Goal: Task Accomplishment & Management: Manage account settings

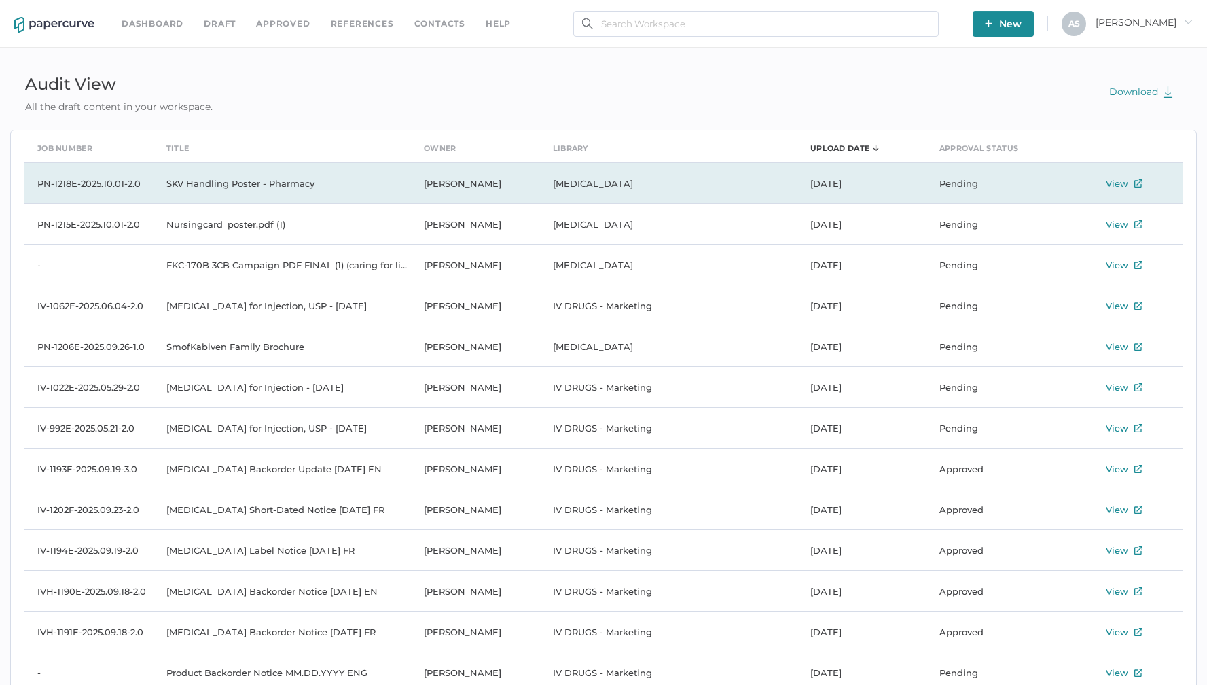
click at [1123, 194] on td "View" at bounding box center [1118, 183] width 129 height 41
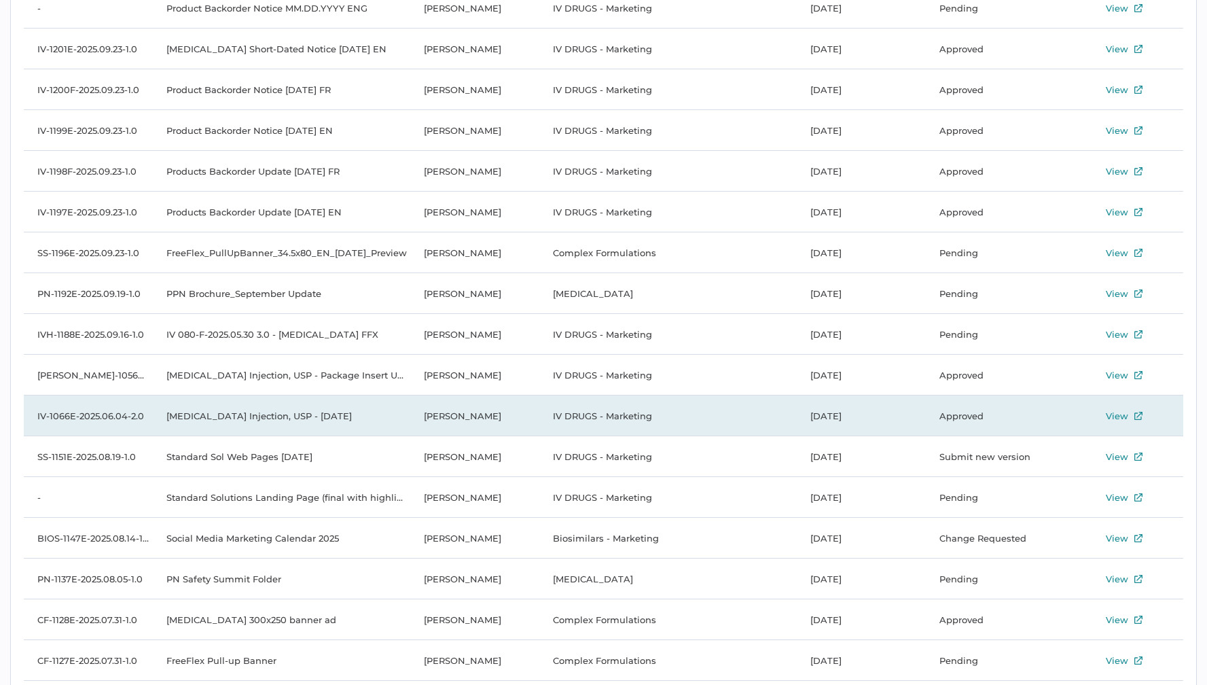
scroll to position [734, 0]
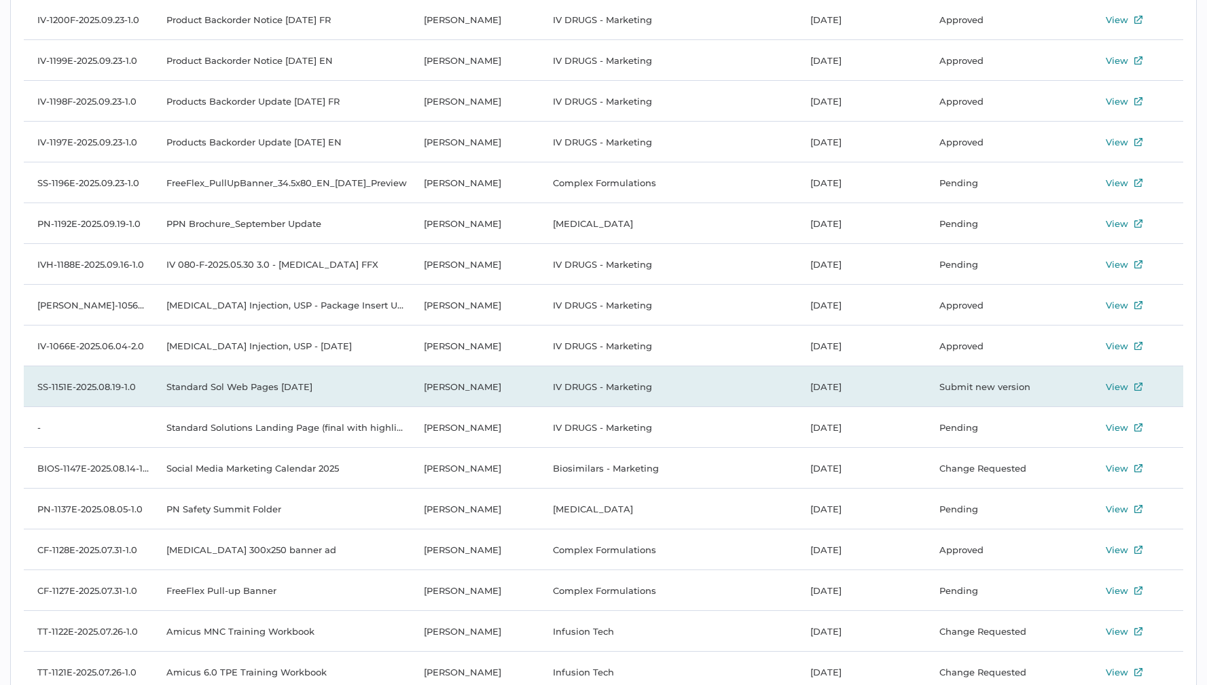
click at [1117, 388] on div "View" at bounding box center [1117, 386] width 22 height 16
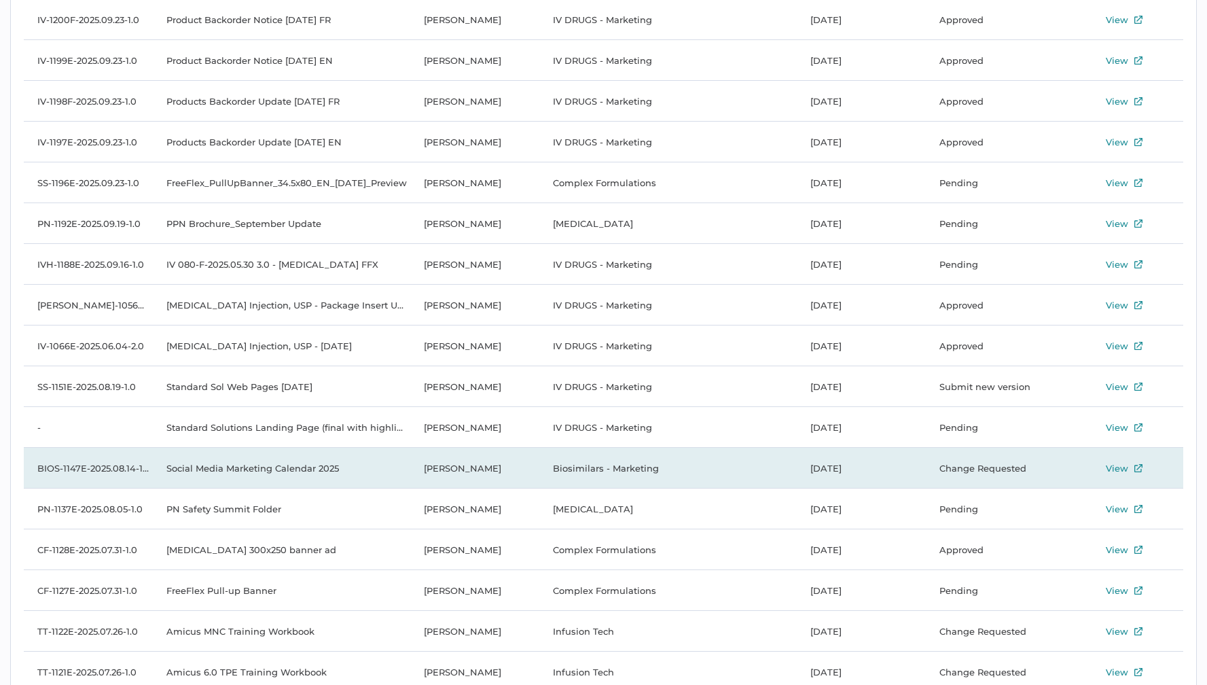
click at [1119, 463] on div "View" at bounding box center [1117, 468] width 22 height 16
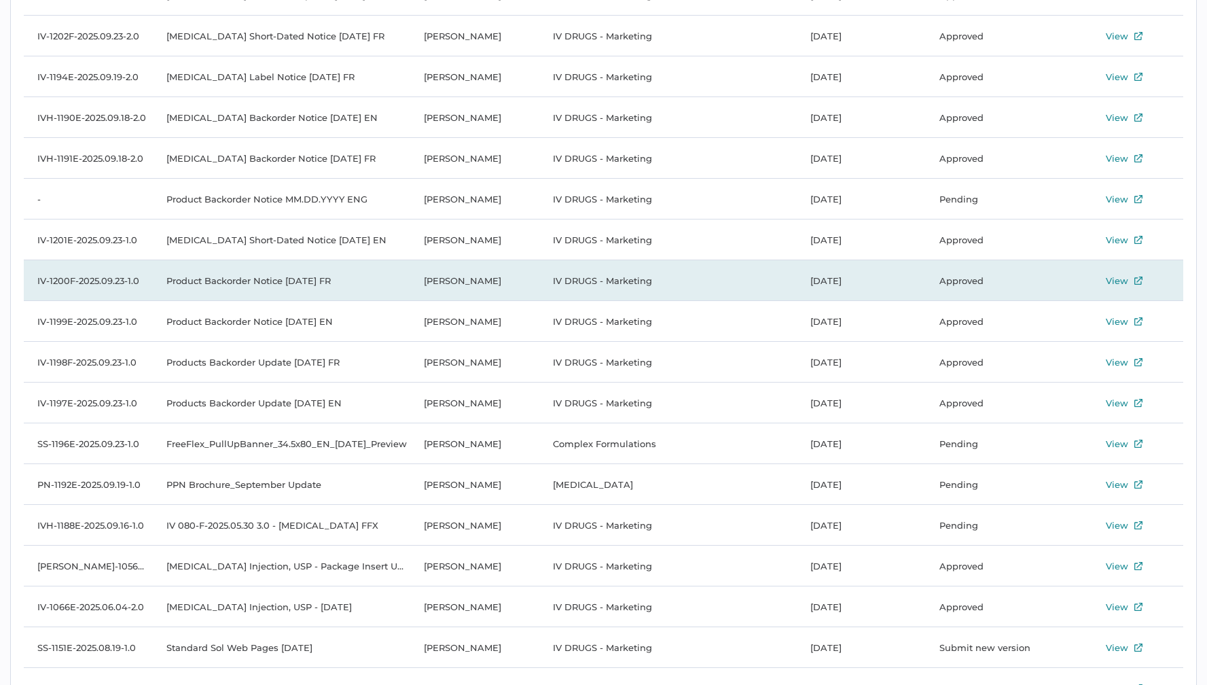
scroll to position [0, 0]
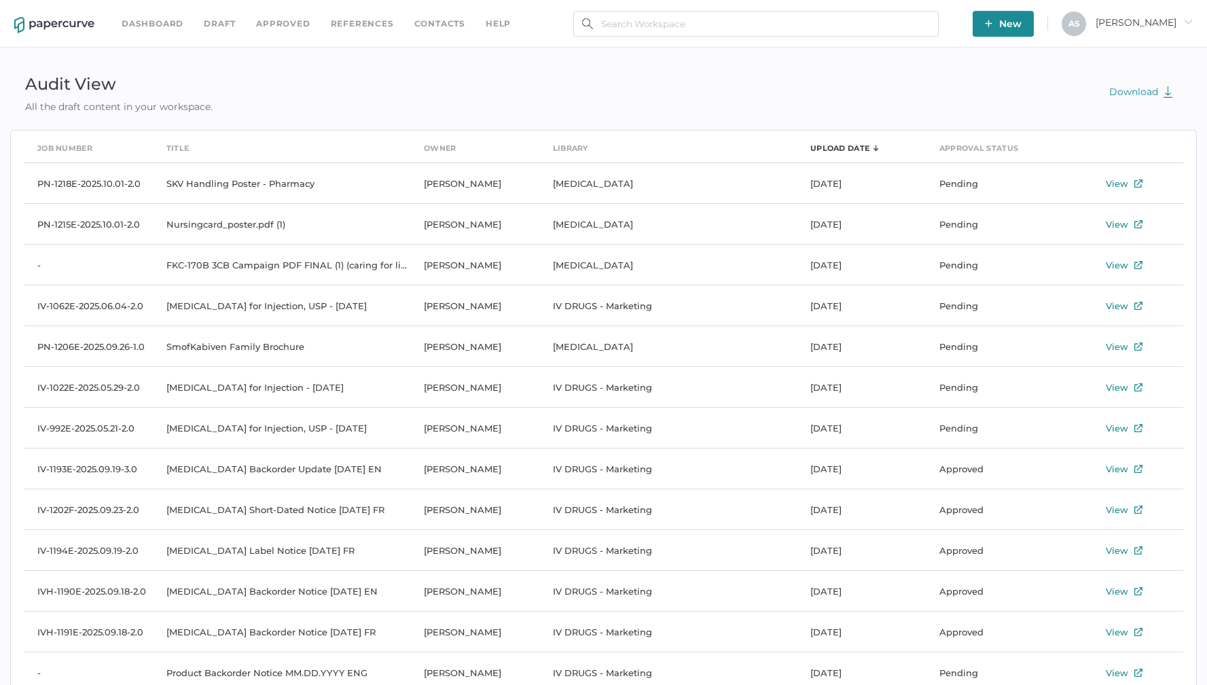
click at [152, 37] on div "Dashboard Draft Approved References Contacts help New A S Antonio arrow_right" at bounding box center [603, 24] width 1207 height 48
click at [153, 22] on link "Dashboard" at bounding box center [153, 23] width 62 height 15
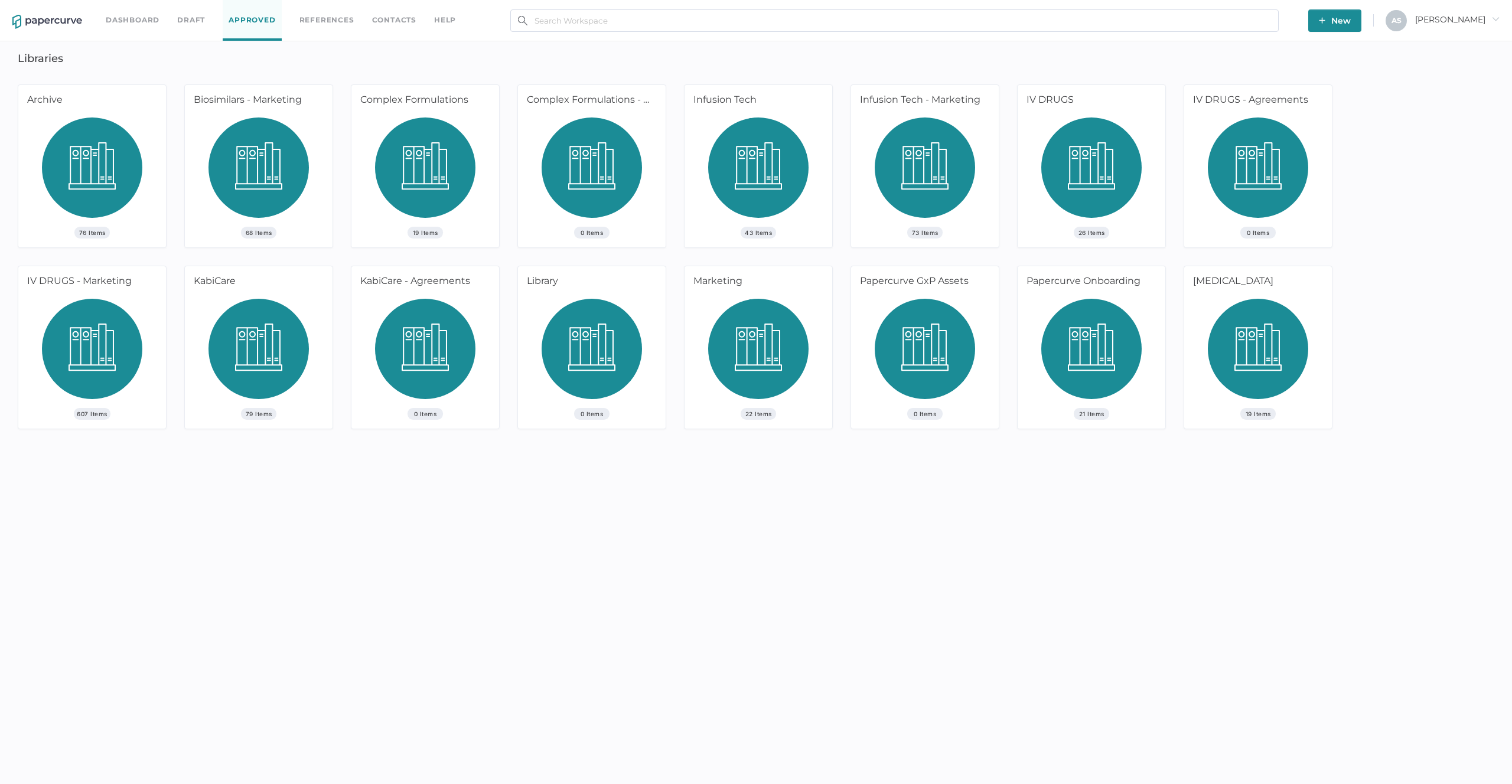
click at [71, 348] on img at bounding box center [91, 354] width 100 height 110
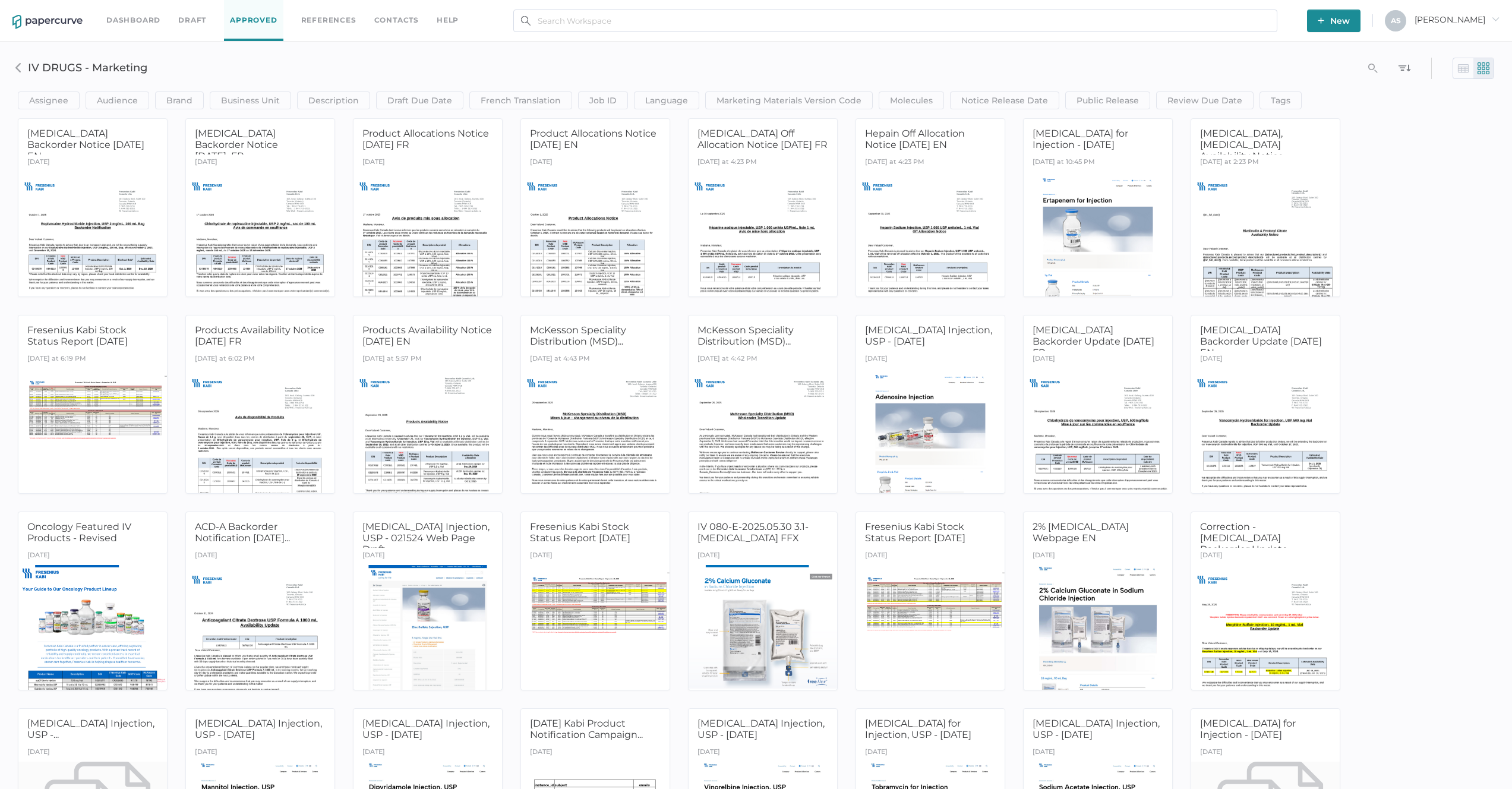
click at [337, 66] on h3 "IV DRUGS - Marketing" at bounding box center [533, 67] width 1011 height 13
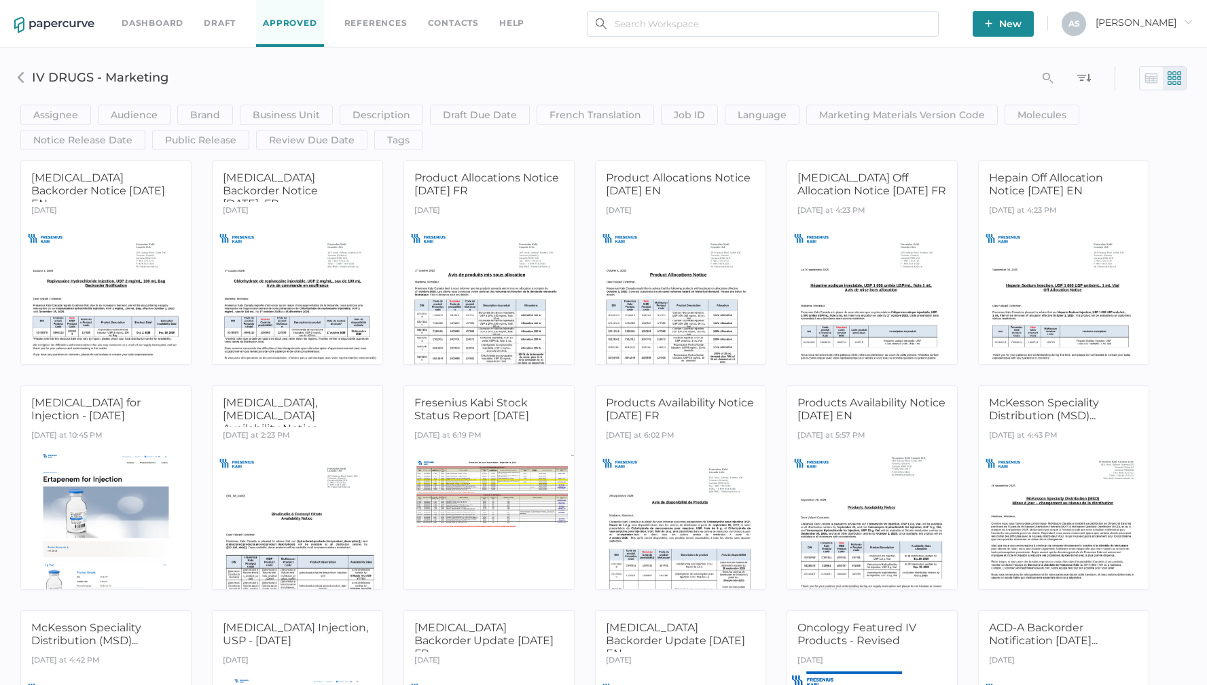
click at [298, 34] on link "Approved" at bounding box center [289, 23] width 67 height 47
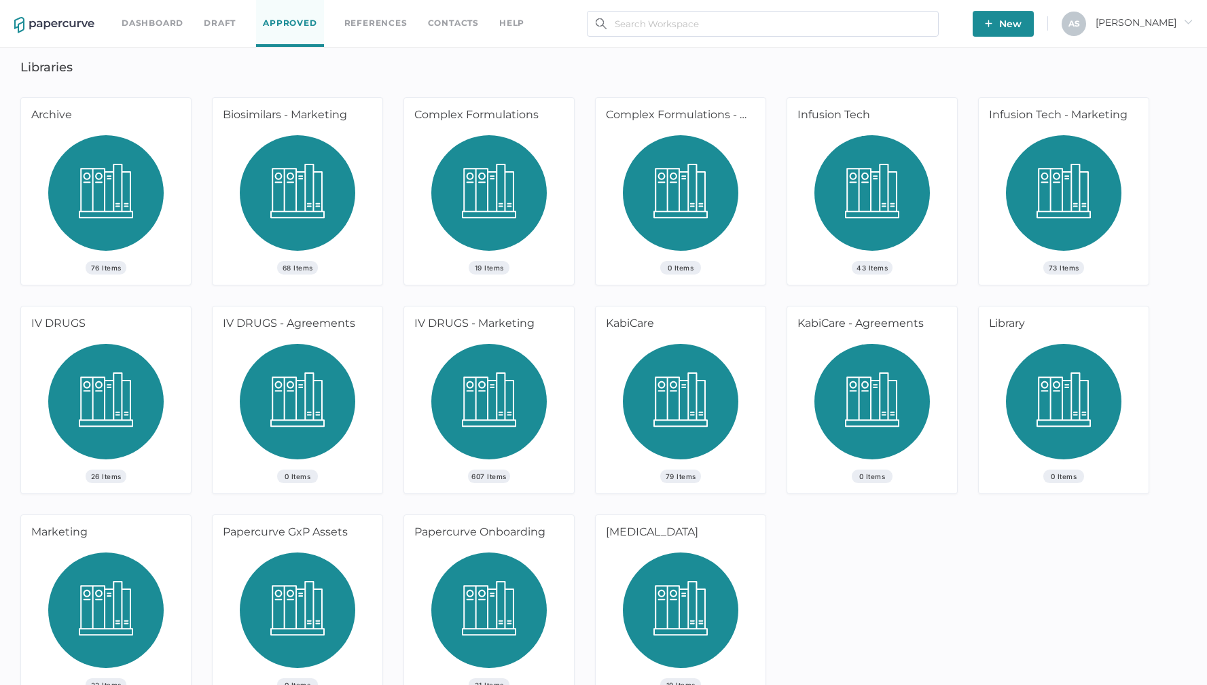
scroll to position [28, 0]
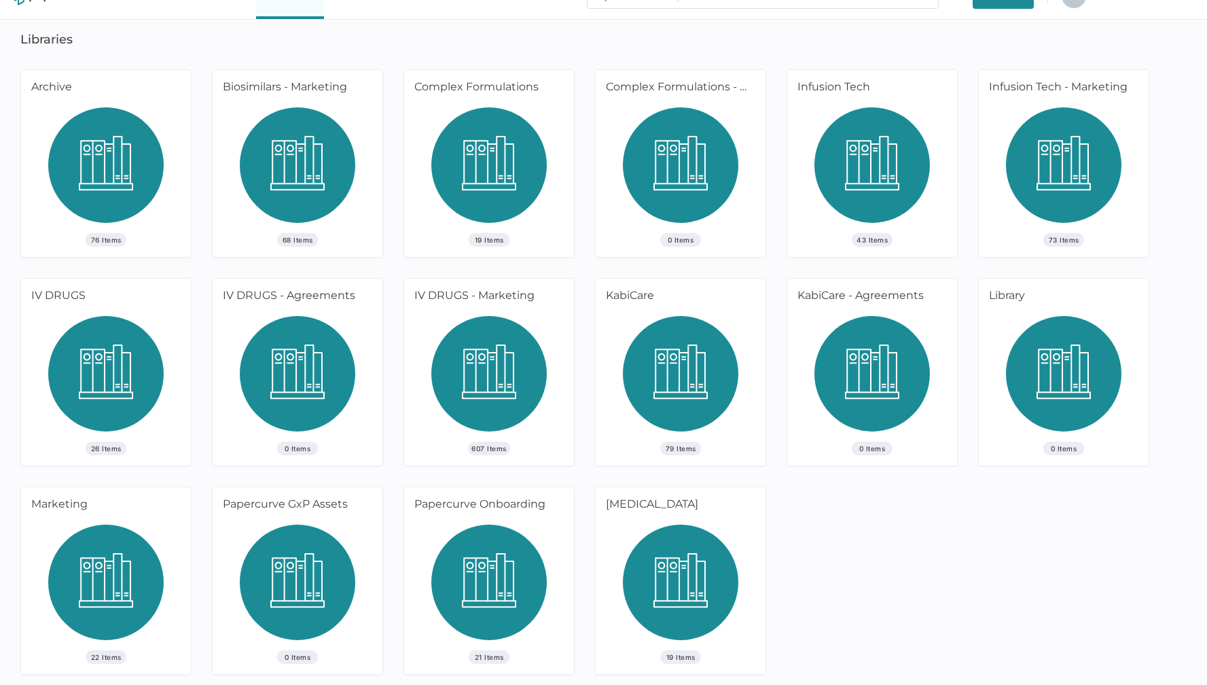
click at [585, 56] on div "Dashboard Draft Approved References Contacts help New A S Antonio arrow_right L…" at bounding box center [603, 328] width 1207 height 712
click at [553, 304] on div "IV DRUGS - Marketing" at bounding box center [486, 296] width 165 height 37
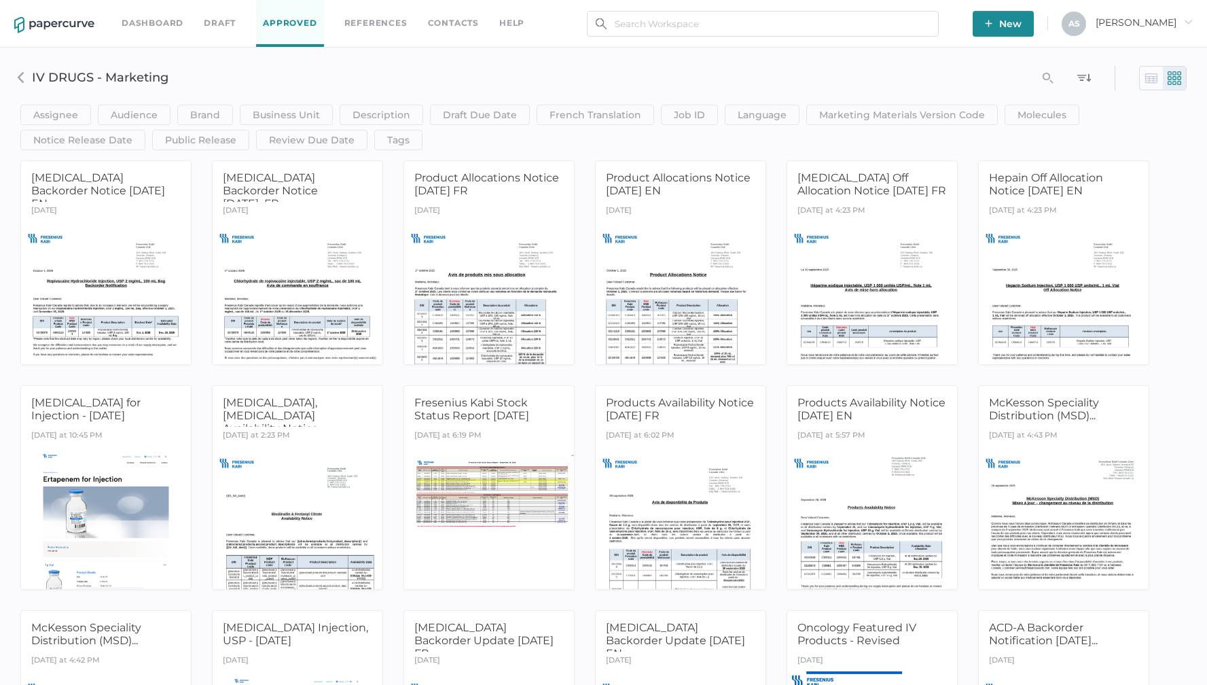
click at [1147, 80] on img at bounding box center [1151, 78] width 14 height 14
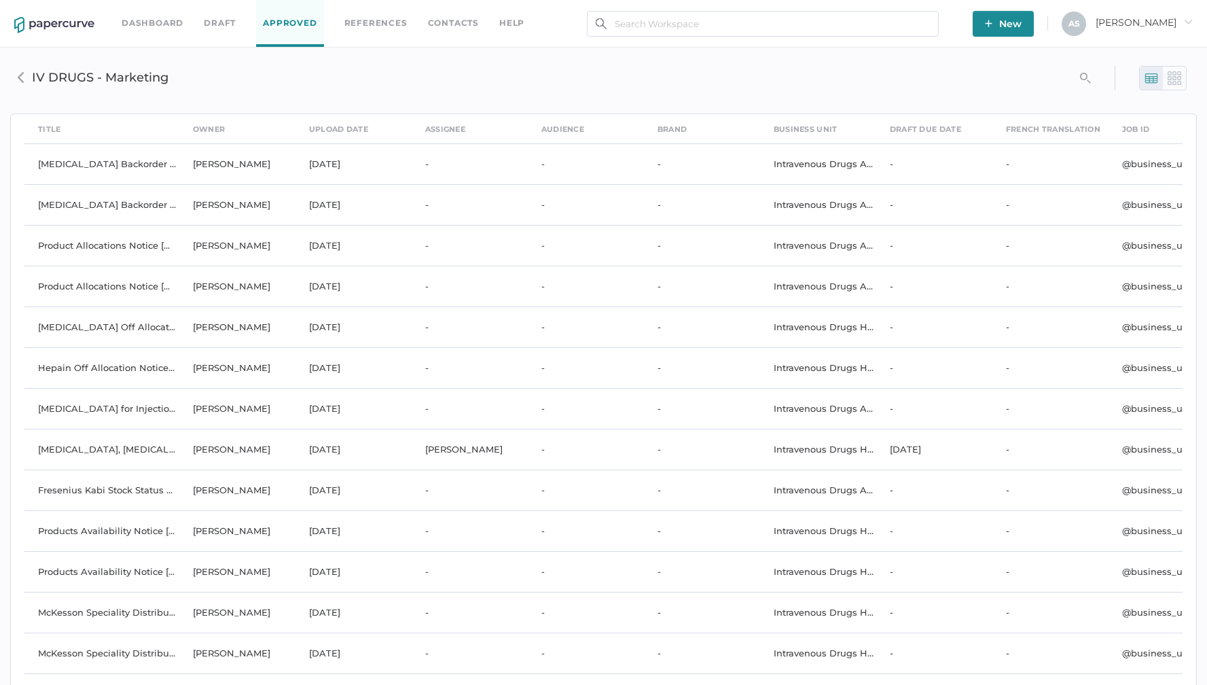
click at [1181, 79] on div at bounding box center [1174, 78] width 23 height 23
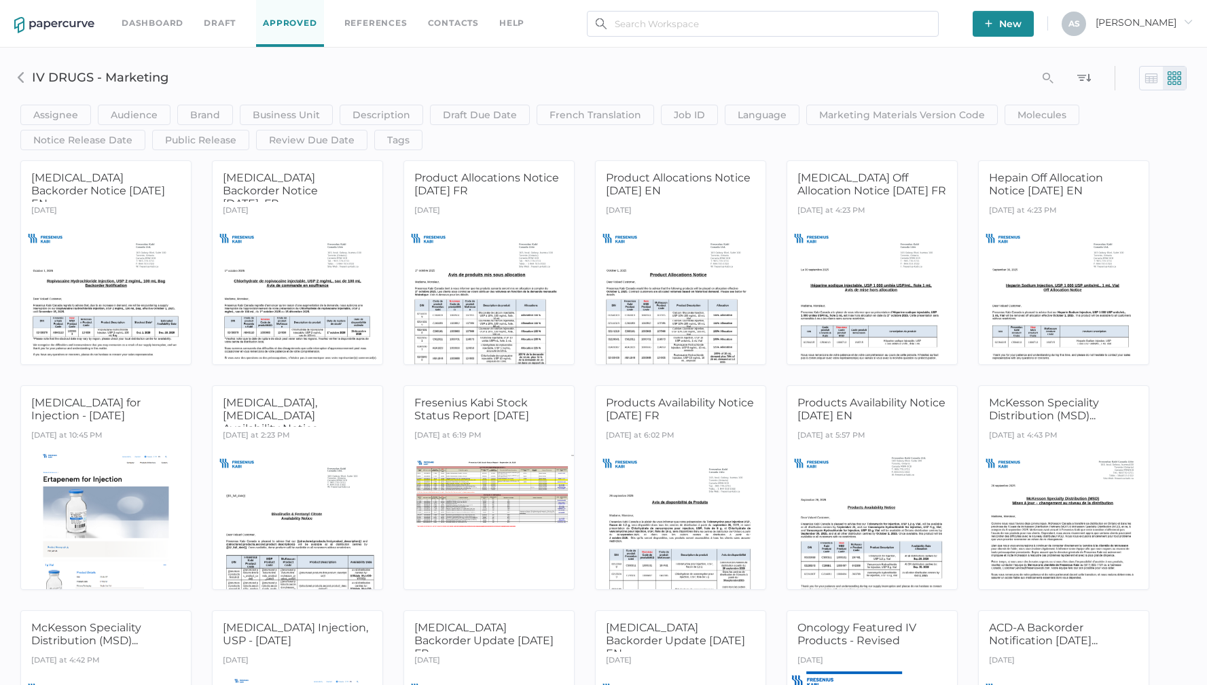
click at [456, 24] on link "Contacts" at bounding box center [453, 23] width 51 height 15
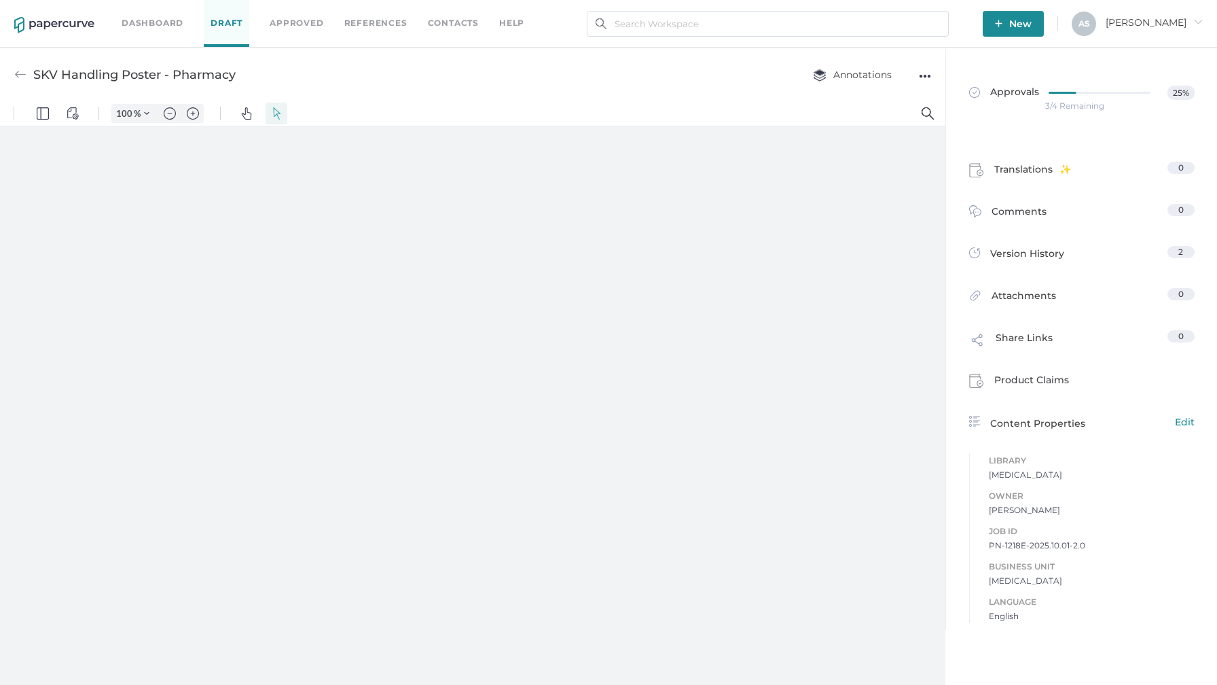
type input "181"
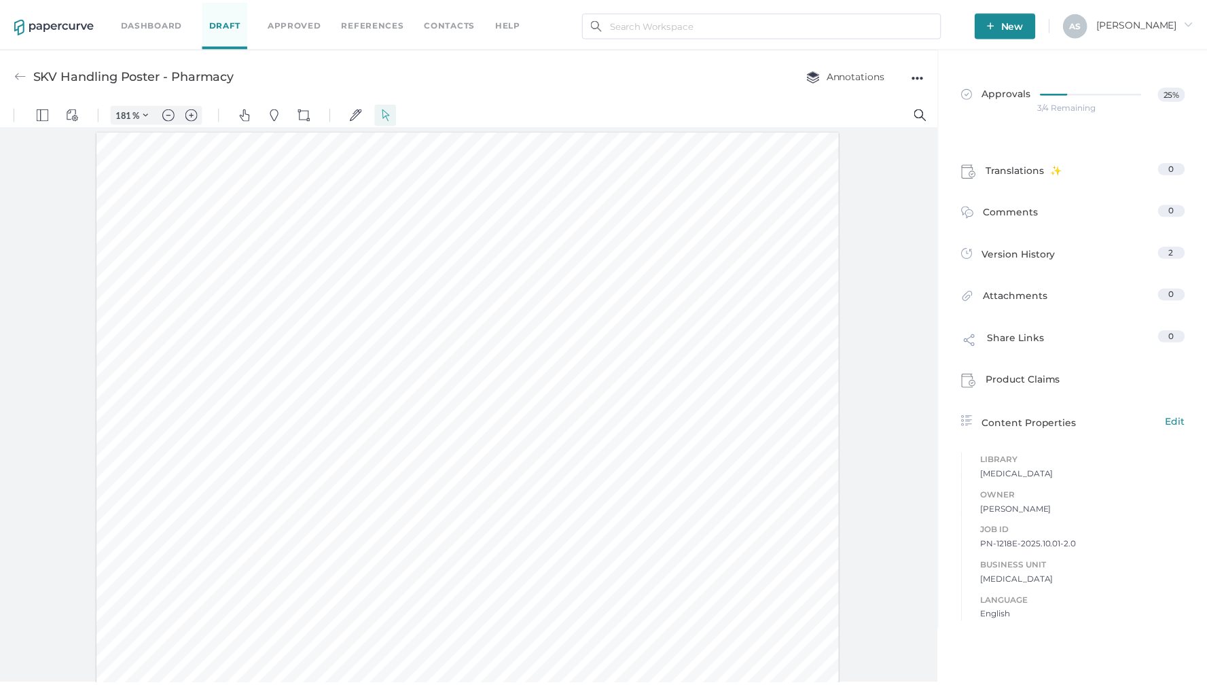
scroll to position [1, 0]
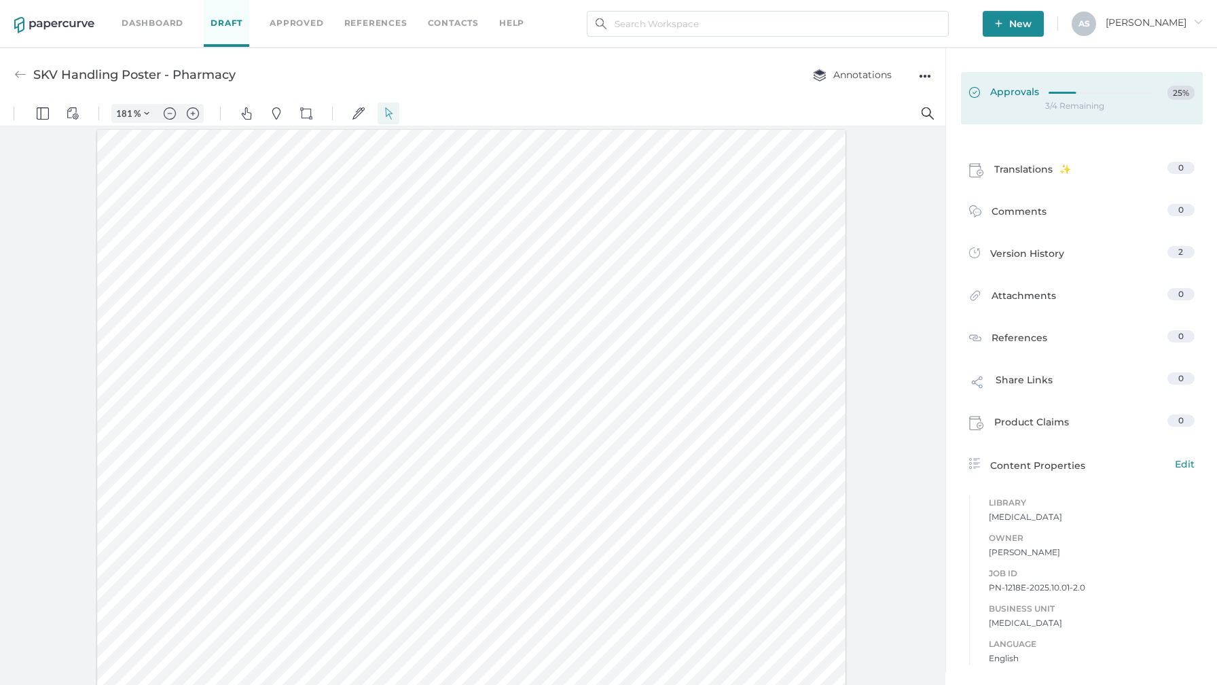
click at [1058, 95] on div at bounding box center [1104, 91] width 110 height 10
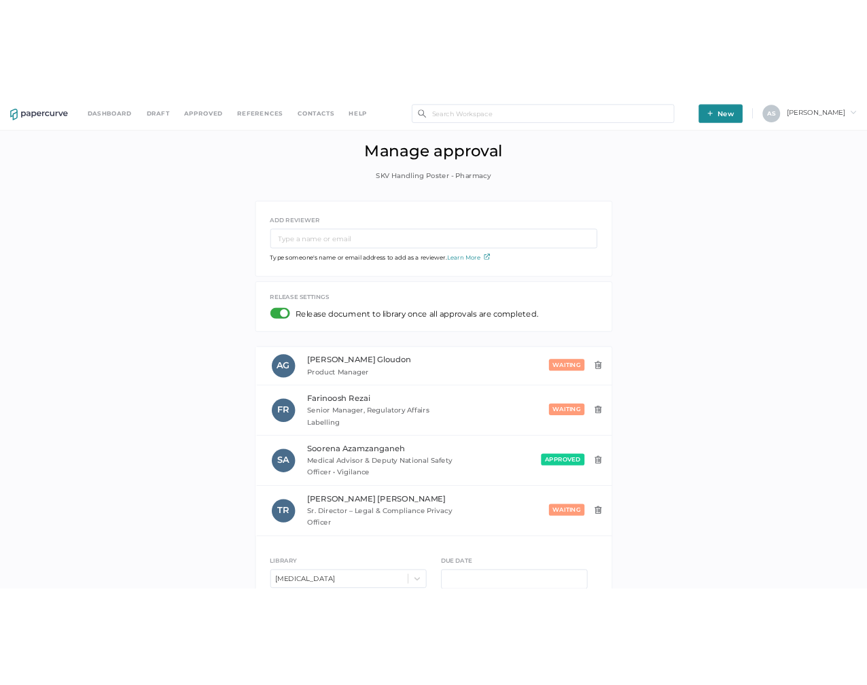
scroll to position [101, 0]
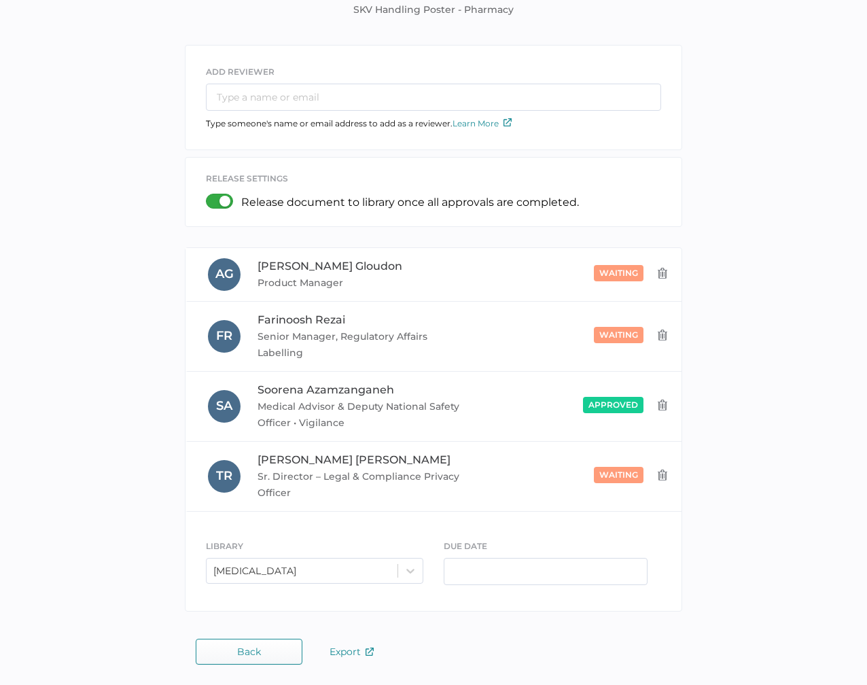
click at [118, 196] on div "ADD REVIEWER Type someone's name or email address to add as a reviewer. Learn M…" at bounding box center [433, 331] width 846 height 573
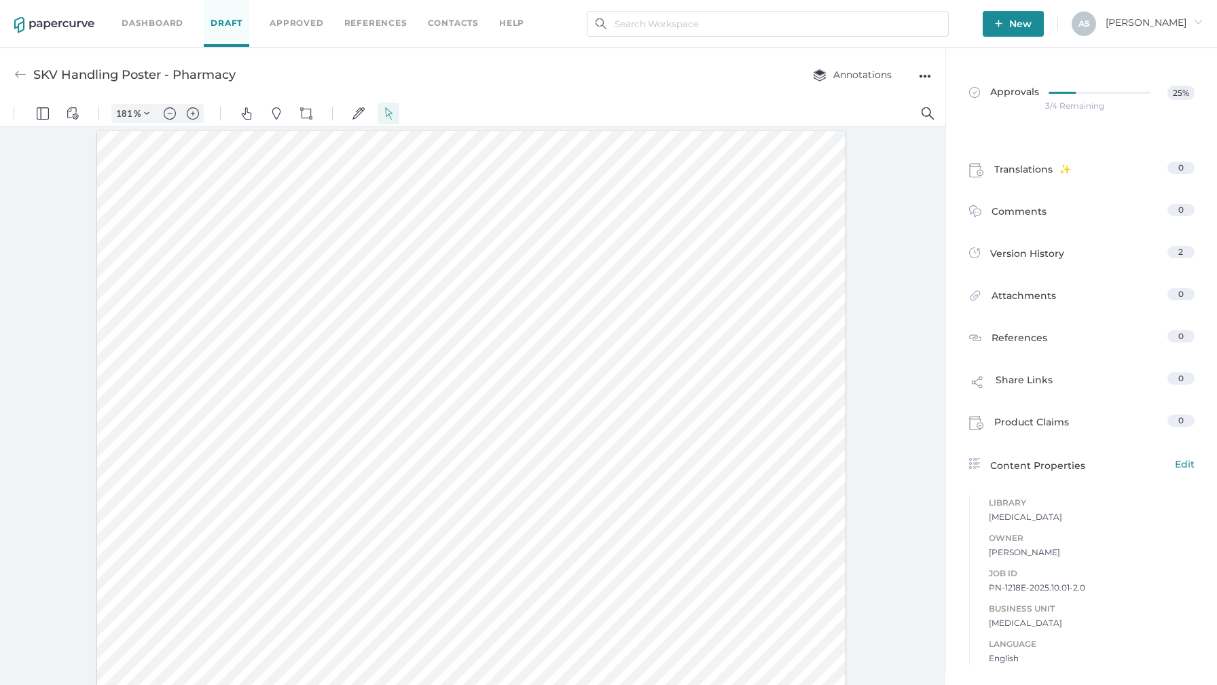
scroll to position [1, 0]
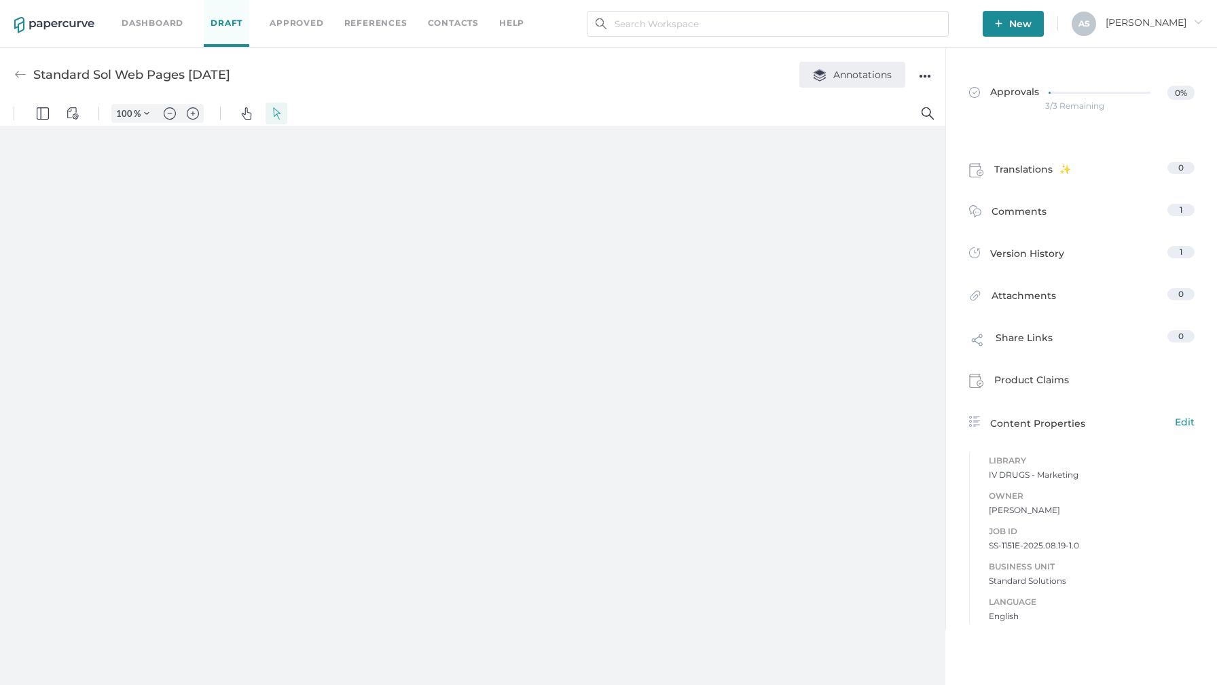
type input "181"
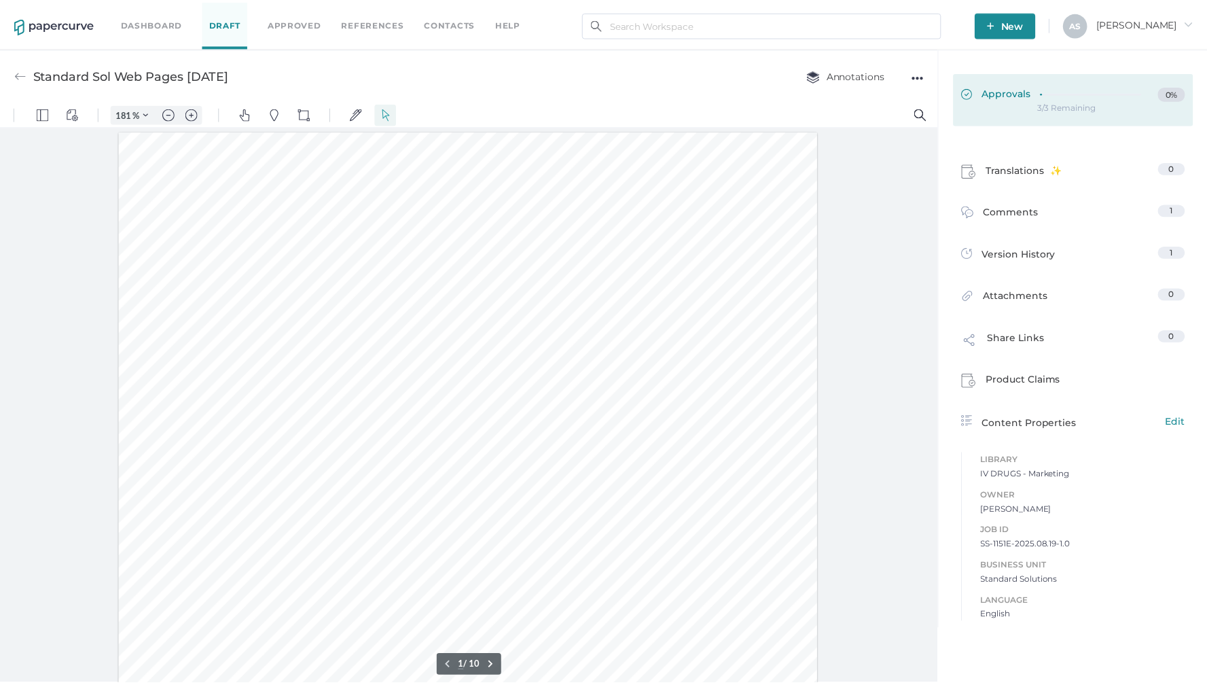
scroll to position [3, 0]
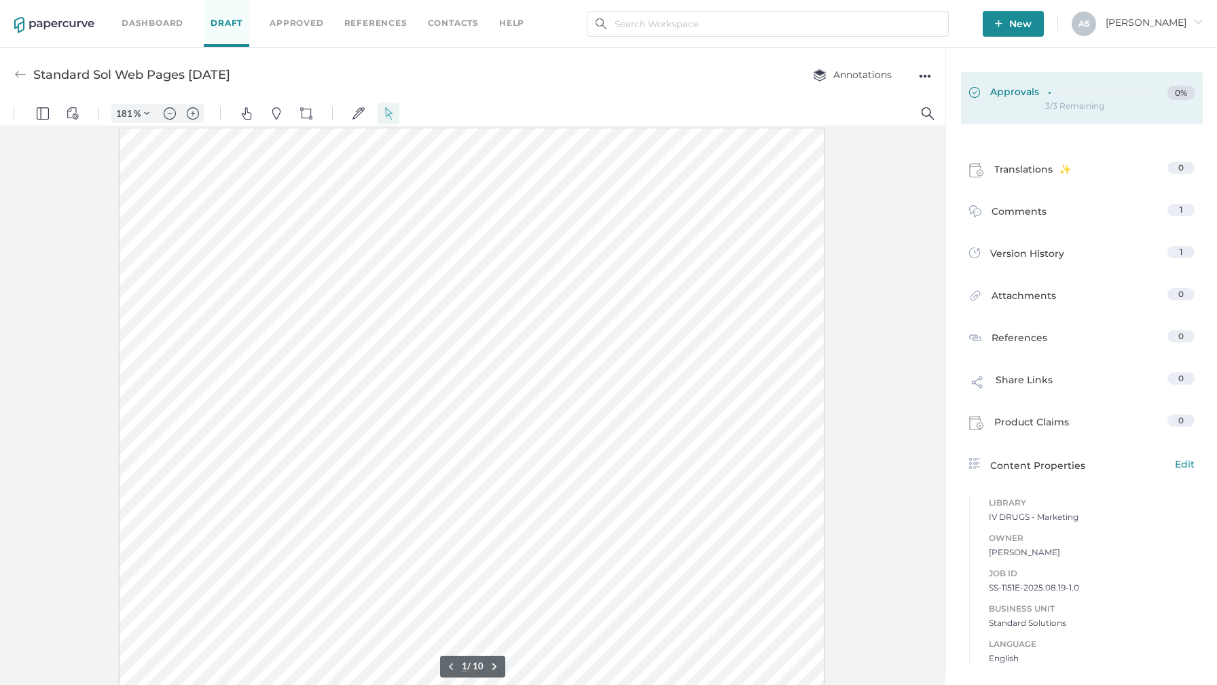
click at [1039, 91] on div "Approvals 0%" at bounding box center [1081, 93] width 225 height 15
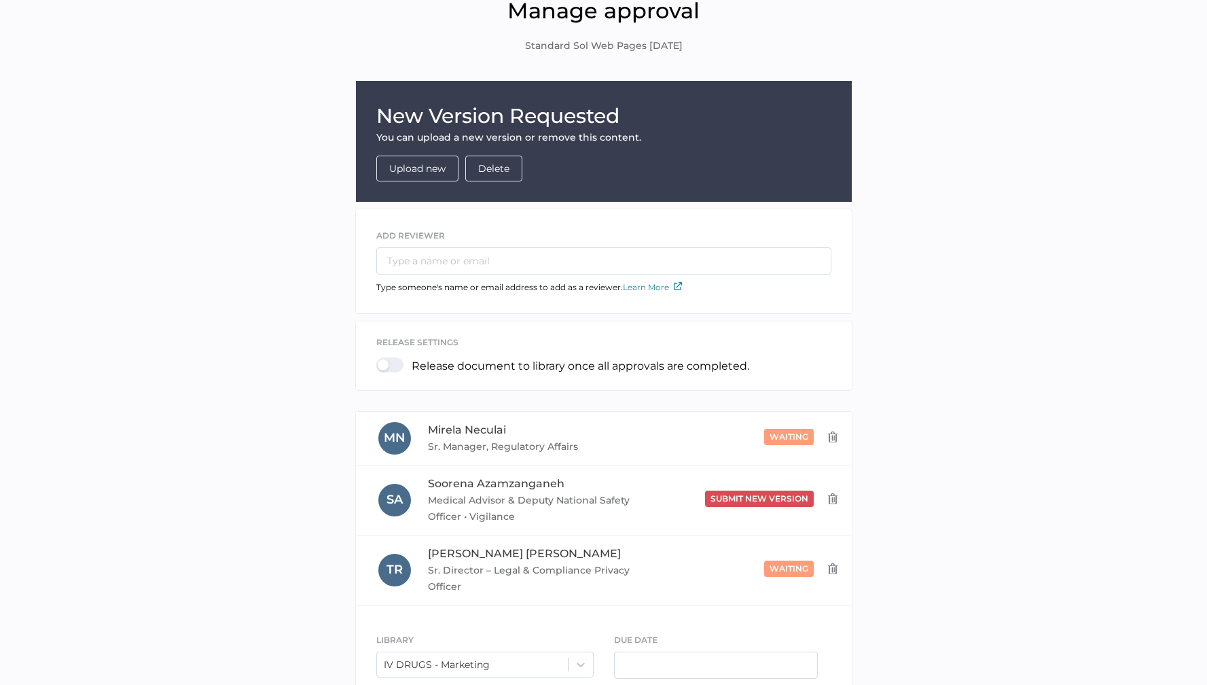
scroll to position [159, 0]
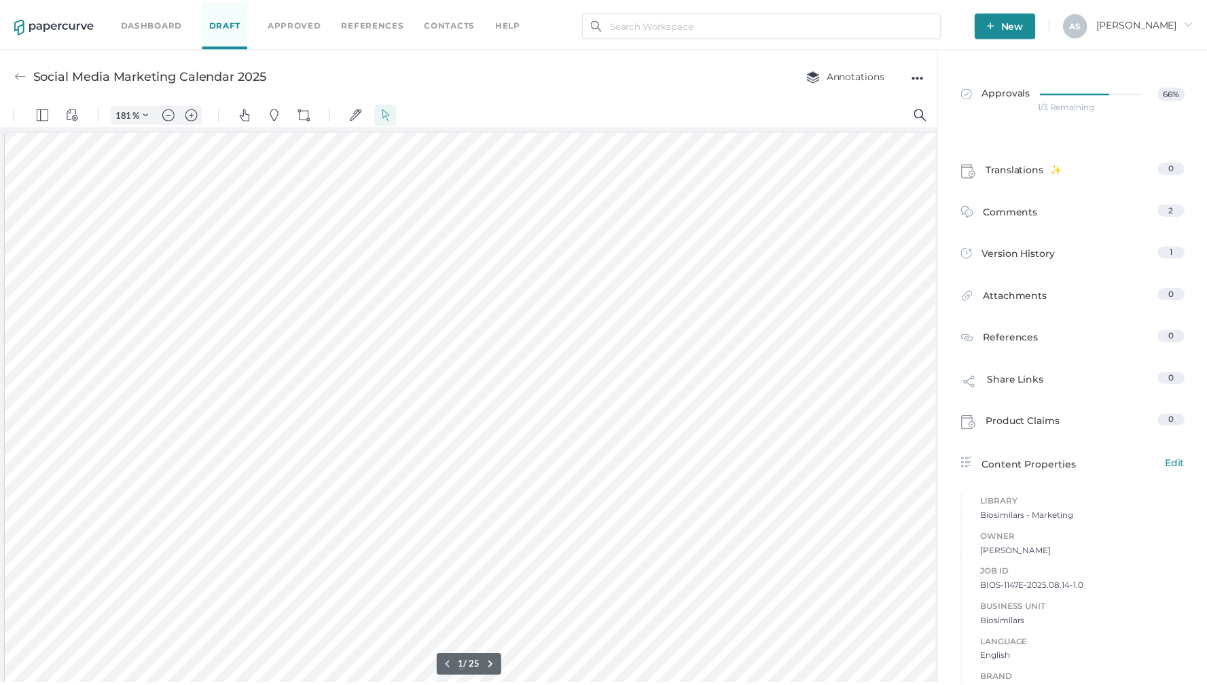
scroll to position [3, 0]
click at [1069, 106] on div "1/3 Remaining" at bounding box center [1075, 106] width 57 height 0
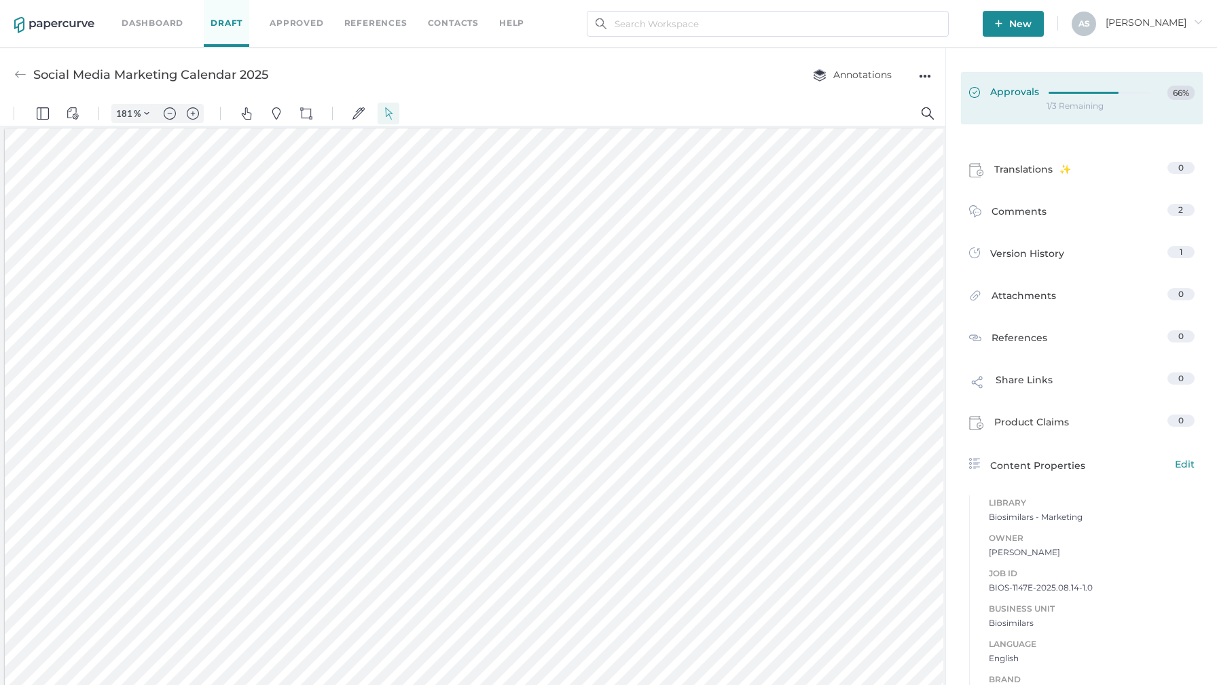
click at [1054, 93] on div at bounding box center [1104, 91] width 110 height 10
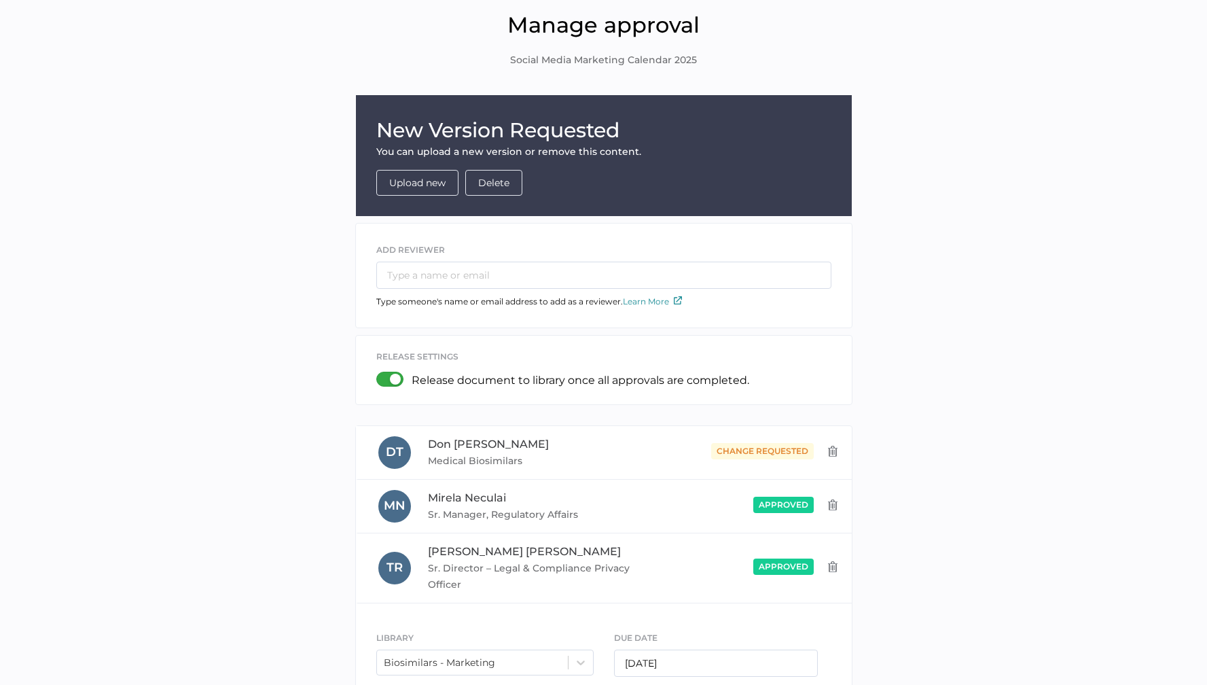
scroll to position [143, 0]
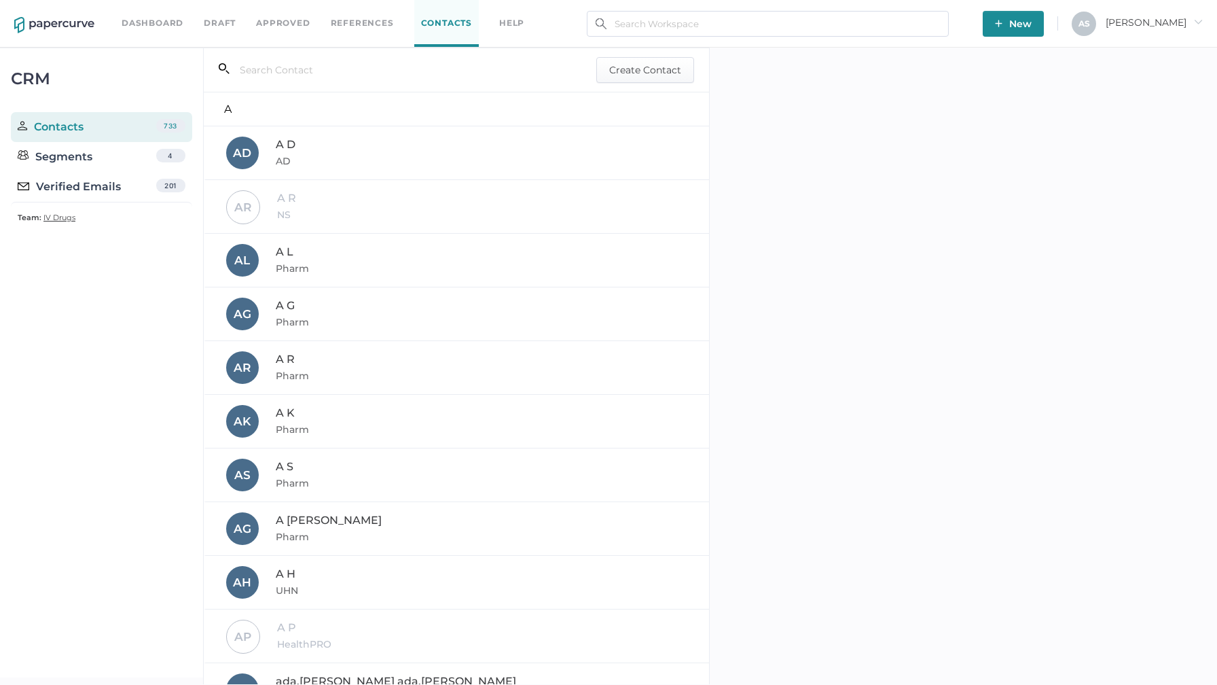
click at [93, 192] on div "Verified Emails" at bounding box center [69, 187] width 103 height 16
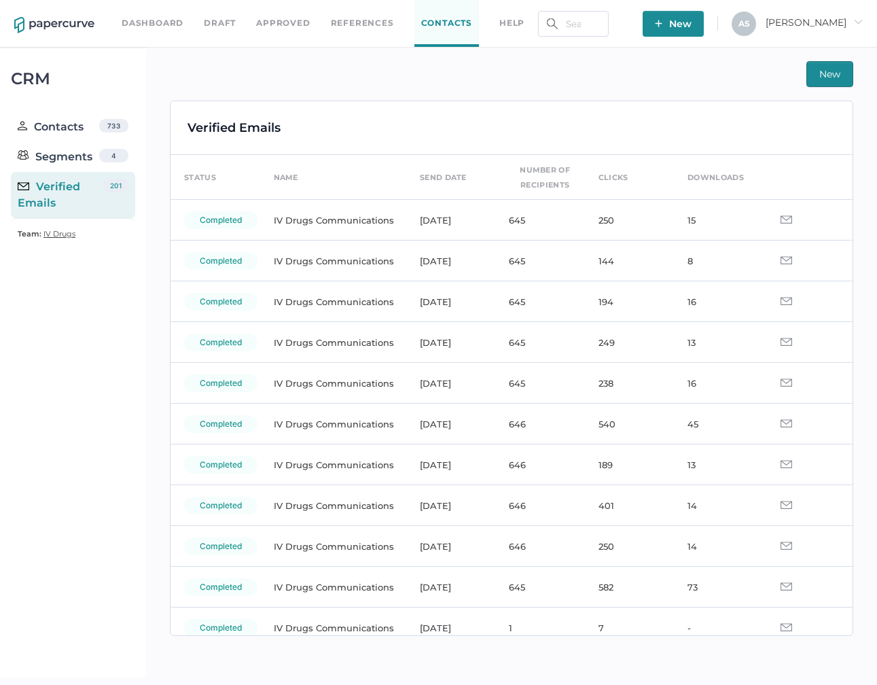
click at [177, 65] on div "New" at bounding box center [511, 74] width 683 height 26
click at [159, 80] on div "New Verified Emails status name send date number of recipients clicks downloads…" at bounding box center [511, 363] width 731 height 630
click at [166, 71] on div "New Verified Emails status name send date number of recipients clicks downloads…" at bounding box center [511, 363] width 731 height 630
click at [387, 122] on div "Verified Emails" at bounding box center [511, 127] width 648 height 19
click at [259, 141] on div "Verified Emails status name send date number of recipients clicks downloads com…" at bounding box center [511, 368] width 682 height 534
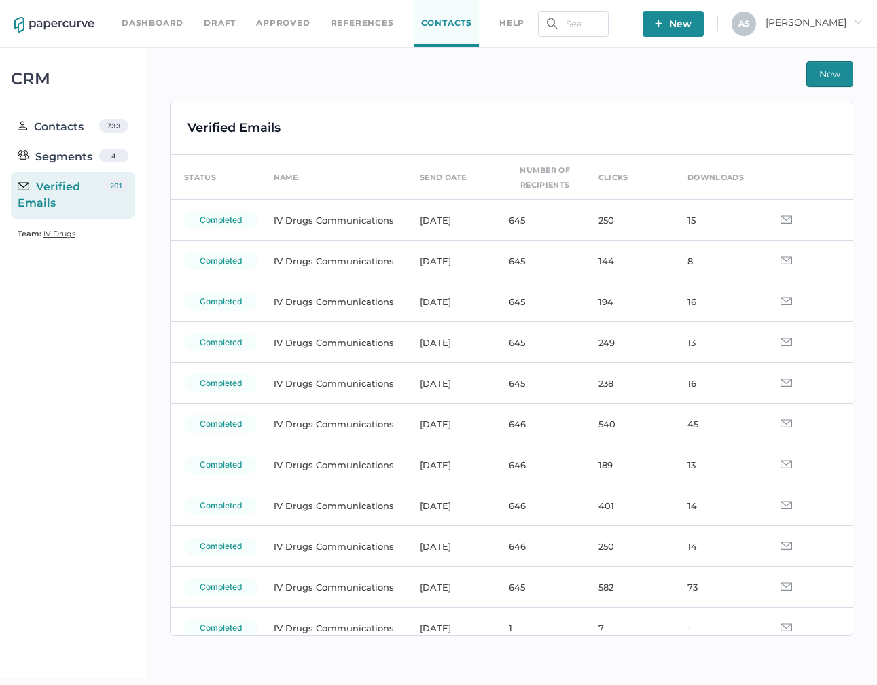
click at [264, 128] on div "Verified Emails" at bounding box center [233, 127] width 93 height 19
click at [278, 69] on div "New" at bounding box center [511, 74] width 683 height 26
click at [449, 112] on div "Verified Emails status name send date number of recipients clicks downloads com…" at bounding box center [511, 368] width 682 height 534
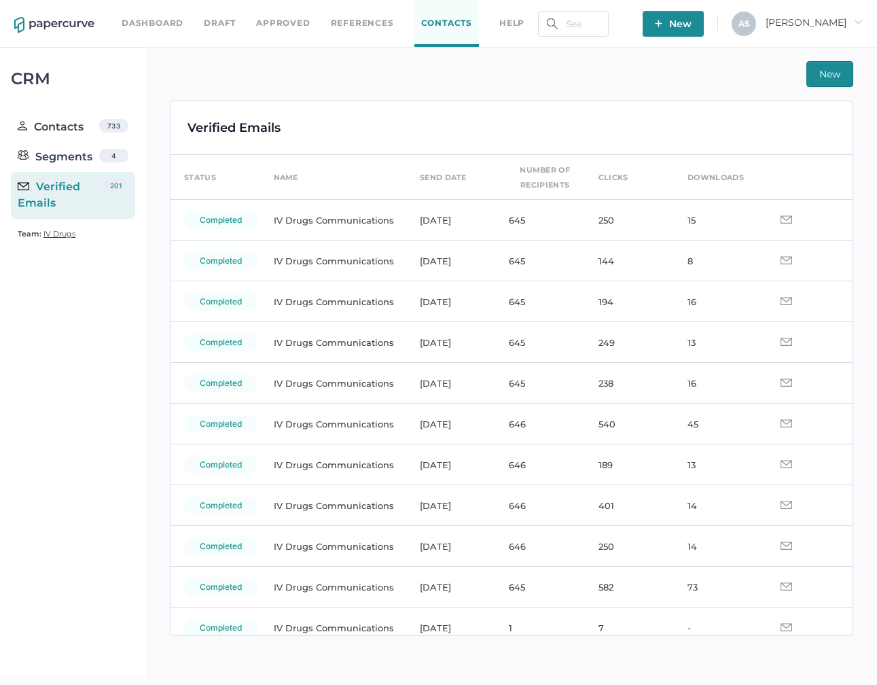
click at [496, 105] on div "Verified Emails status name send date number of recipients clicks downloads com…" at bounding box center [511, 368] width 682 height 534
click at [395, 126] on div "Verified Emails" at bounding box center [511, 127] width 648 height 19
click at [402, 124] on div "Verified Emails" at bounding box center [511, 127] width 648 height 19
click at [401, 120] on div "Verified Emails" at bounding box center [511, 127] width 648 height 19
click at [401, 129] on div "Verified Emails" at bounding box center [511, 127] width 648 height 19
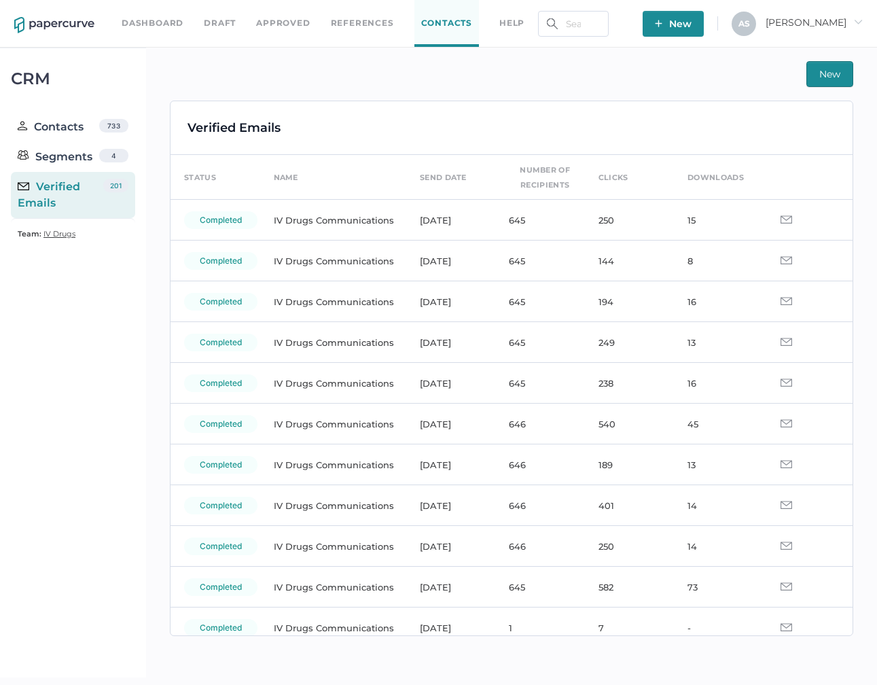
click at [399, 124] on div "Verified Emails" at bounding box center [511, 127] width 648 height 19
click at [361, 76] on div "New" at bounding box center [511, 74] width 683 height 26
click at [361, 68] on div "New" at bounding box center [511, 74] width 683 height 26
click at [789, 70] on div "New" at bounding box center [511, 74] width 683 height 26
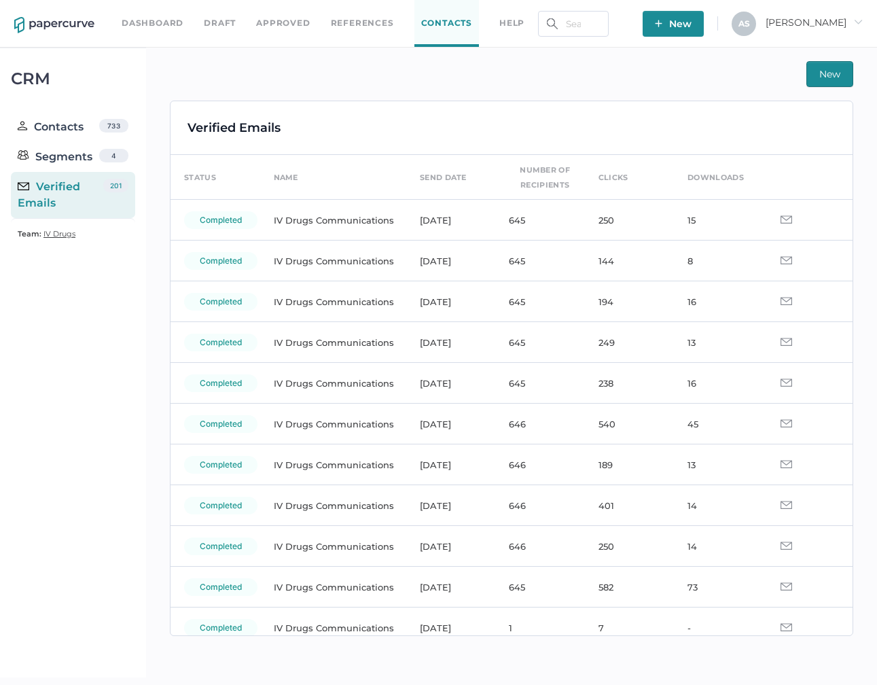
click at [488, 124] on div "Verified Emails" at bounding box center [511, 127] width 648 height 19
click at [480, 121] on div "Verified Emails" at bounding box center [511, 127] width 648 height 19
click at [483, 118] on div "Verified Emails" at bounding box center [511, 127] width 648 height 19
click at [485, 122] on div "Verified Emails" at bounding box center [511, 127] width 648 height 19
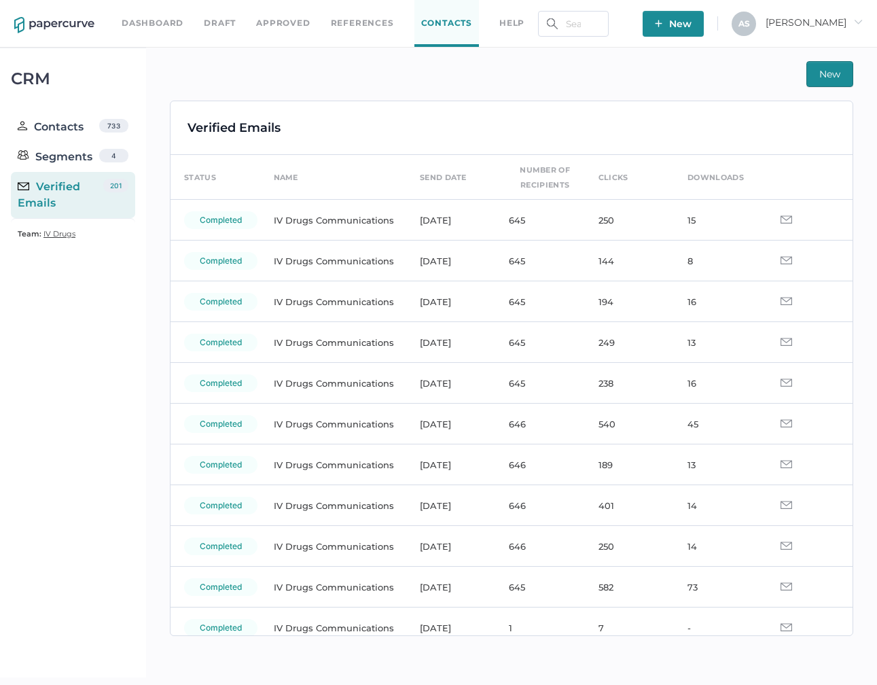
click at [484, 122] on div "Verified Emails" at bounding box center [511, 127] width 648 height 19
click at [484, 123] on div "Verified Emails" at bounding box center [511, 127] width 648 height 19
click at [484, 122] on div "Verified Emails" at bounding box center [511, 127] width 648 height 19
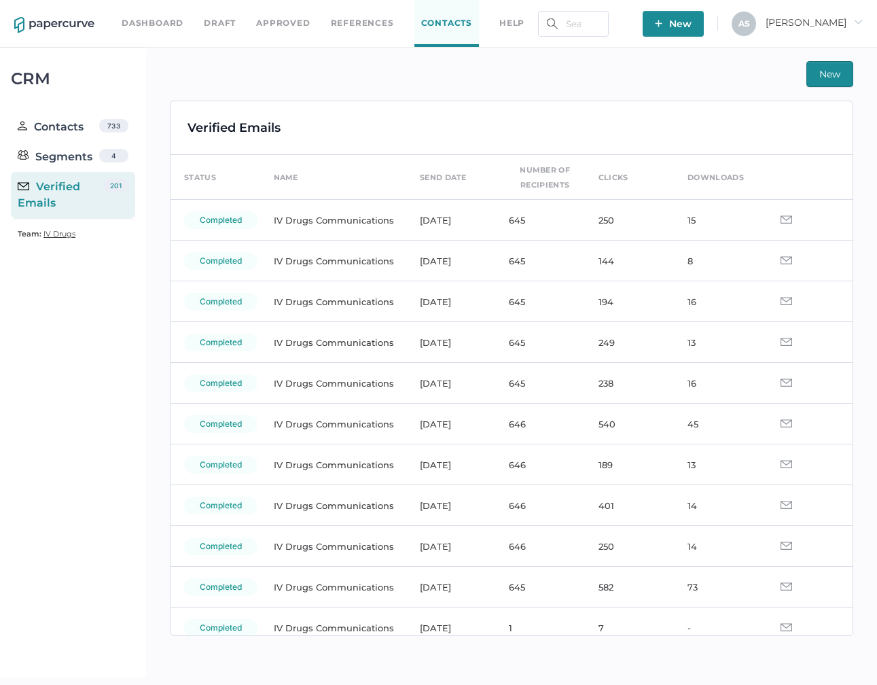
click at [482, 118] on div "Verified Emails" at bounding box center [511, 127] width 648 height 19
click at [480, 121] on div "Verified Emails" at bounding box center [511, 127] width 648 height 19
click at [301, 84] on div "New" at bounding box center [511, 74] width 683 height 26
click at [338, 81] on div "New" at bounding box center [511, 74] width 683 height 26
